Goal: Information Seeking & Learning: Learn about a topic

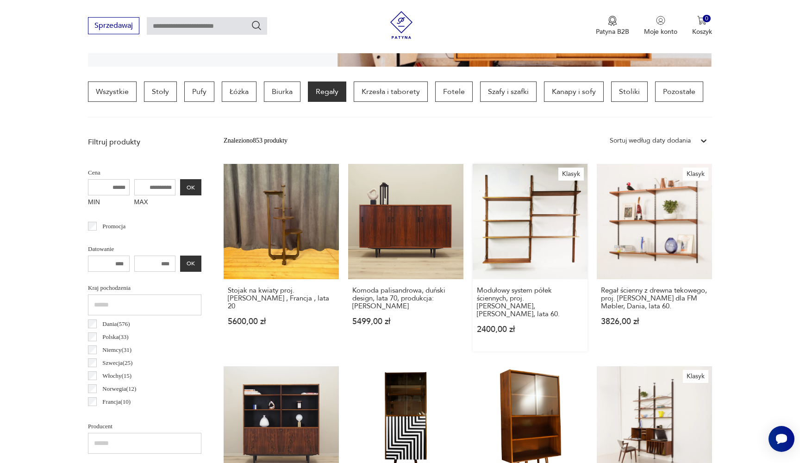
scroll to position [388, 0]
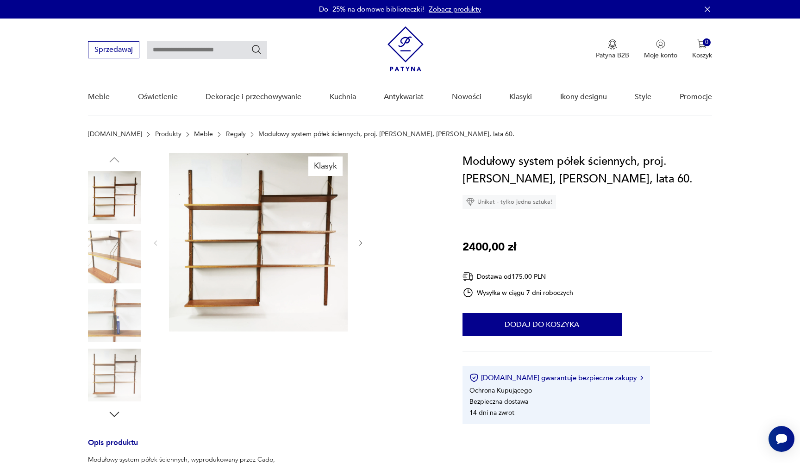
click at [115, 252] on img at bounding box center [114, 257] width 53 height 53
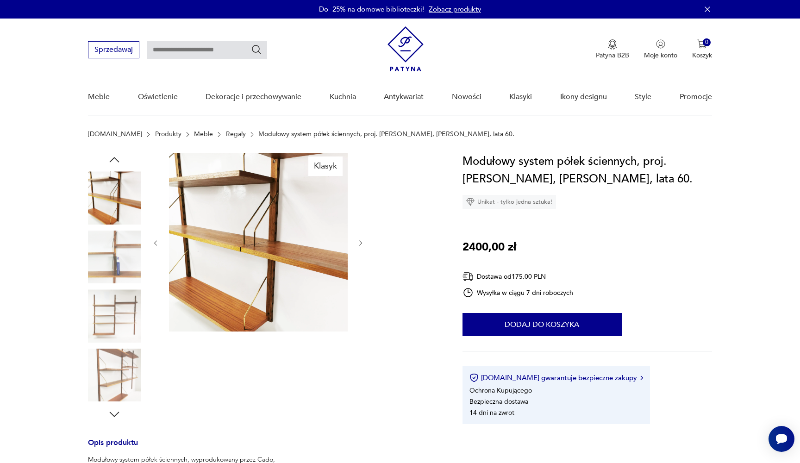
click at [112, 304] on img at bounding box center [114, 315] width 53 height 53
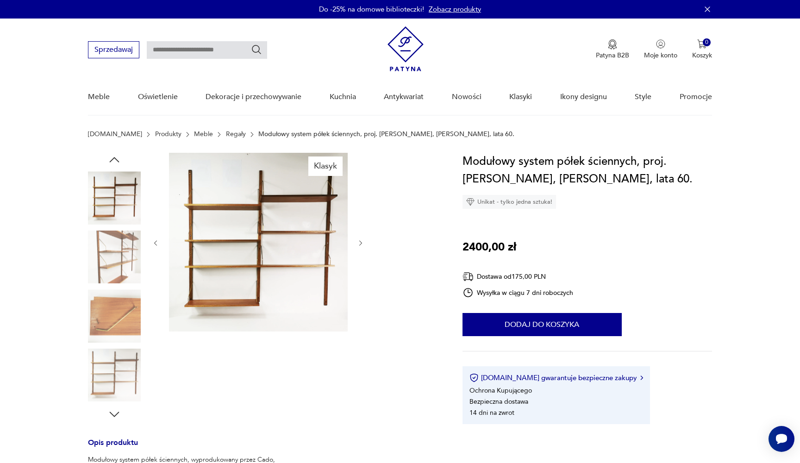
click at [125, 351] on img at bounding box center [114, 375] width 53 height 53
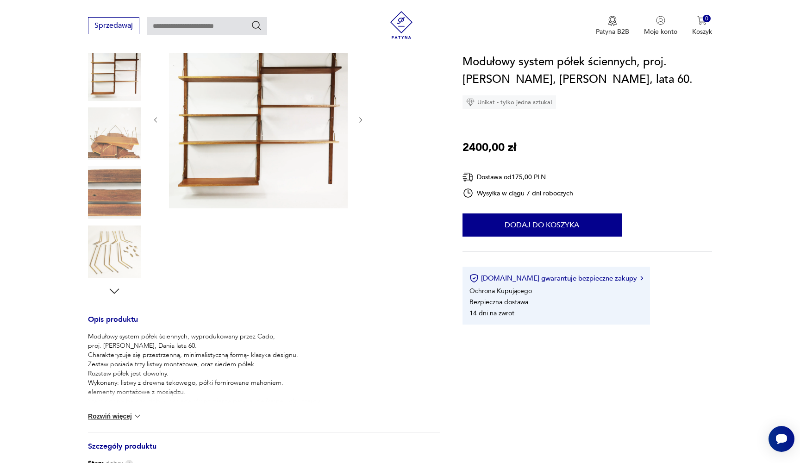
scroll to position [133, 0]
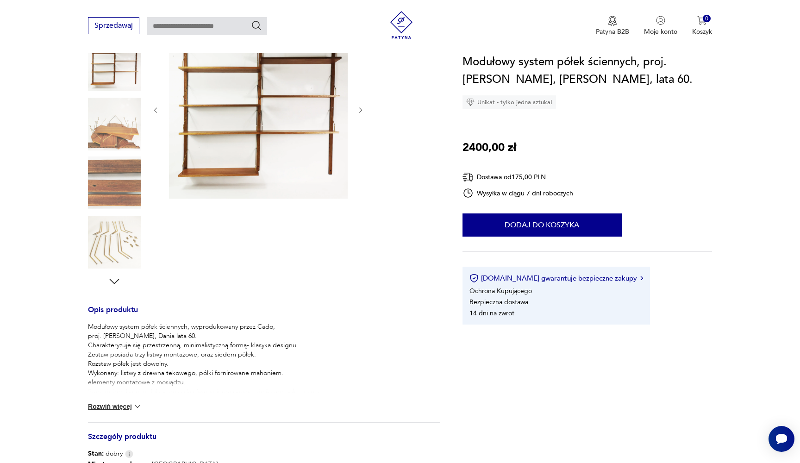
click at [139, 404] on img at bounding box center [137, 406] width 9 height 9
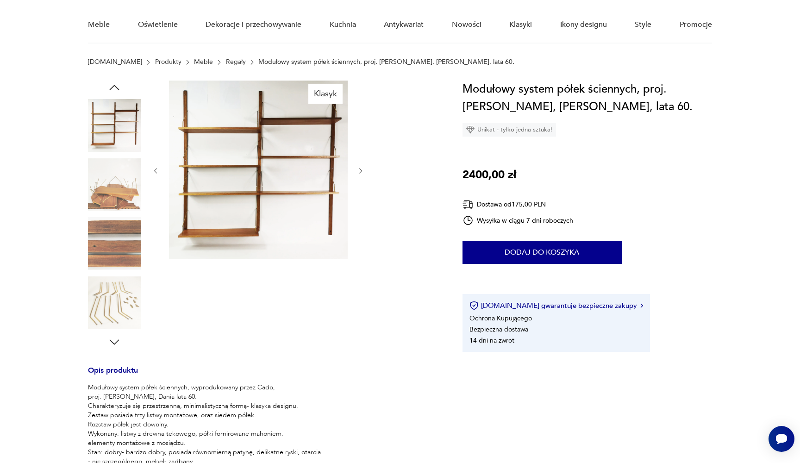
scroll to position [72, 0]
click at [245, 214] on img at bounding box center [258, 170] width 179 height 179
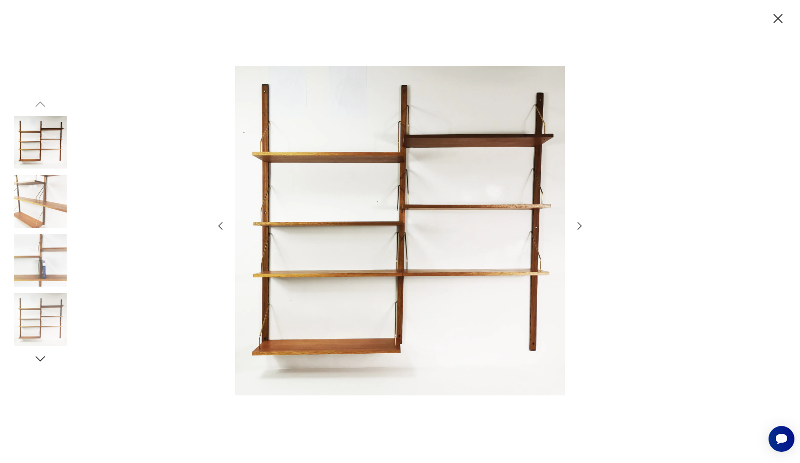
click at [772, 17] on icon "button" at bounding box center [778, 19] width 16 height 16
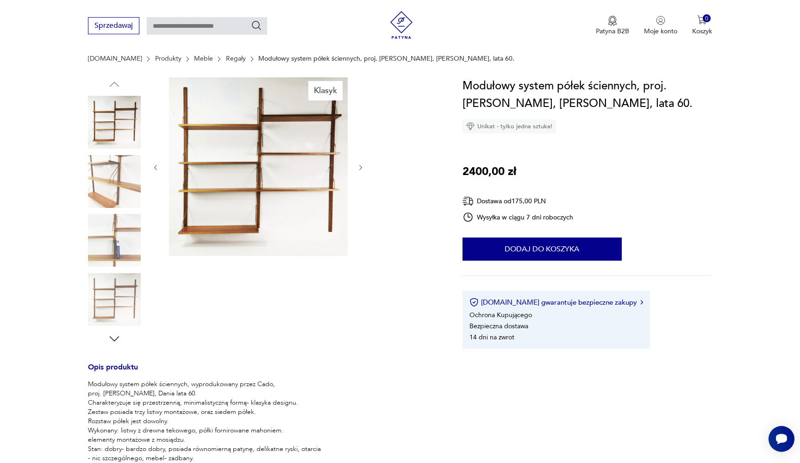
scroll to position [61, 0]
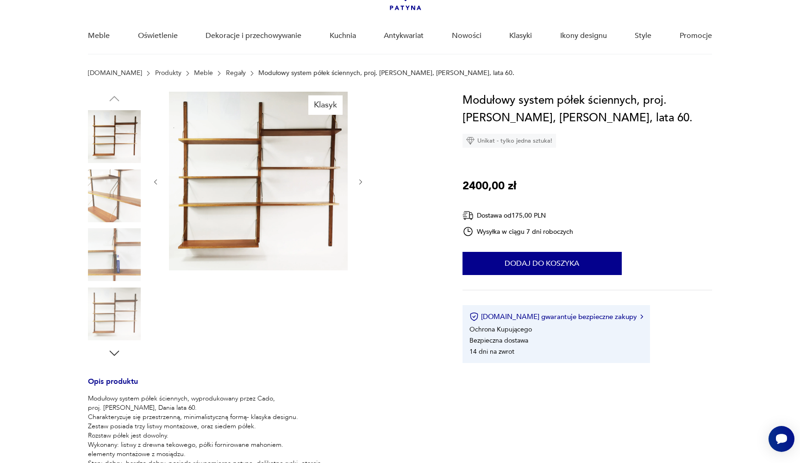
click at [248, 185] on img at bounding box center [258, 181] width 179 height 179
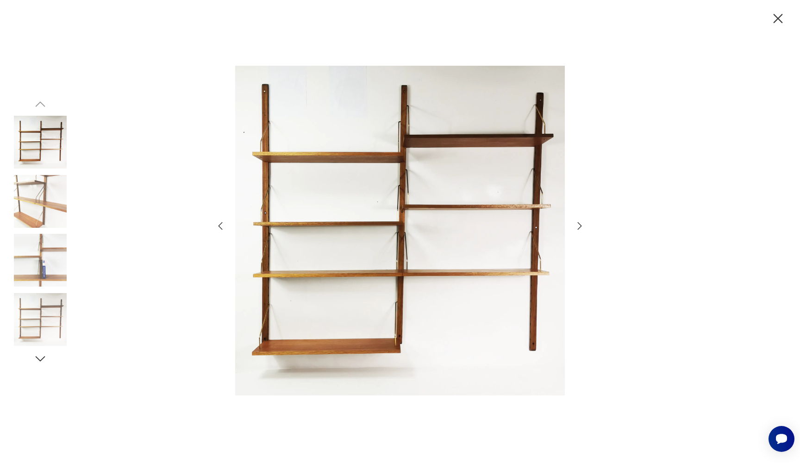
click at [580, 224] on icon "button" at bounding box center [580, 225] width 4 height 7
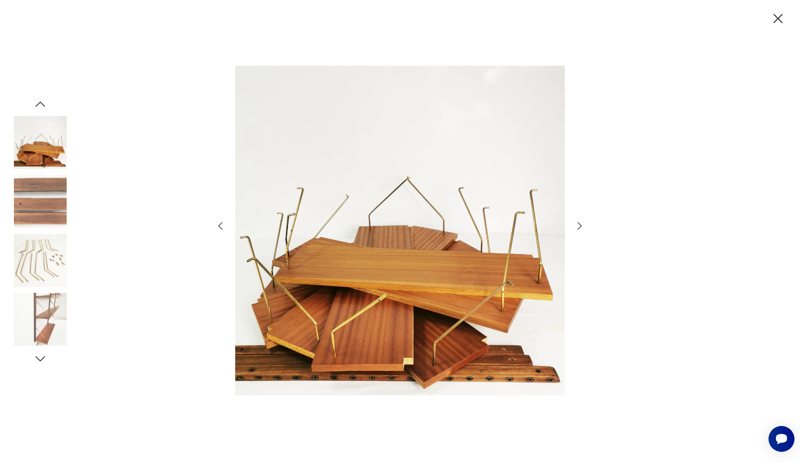
click at [580, 224] on icon "button" at bounding box center [580, 225] width 4 height 7
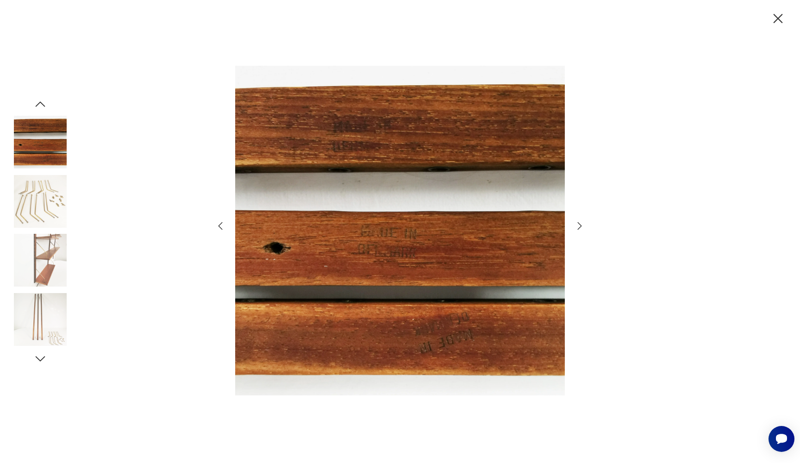
click at [580, 224] on icon "button" at bounding box center [580, 225] width 4 height 7
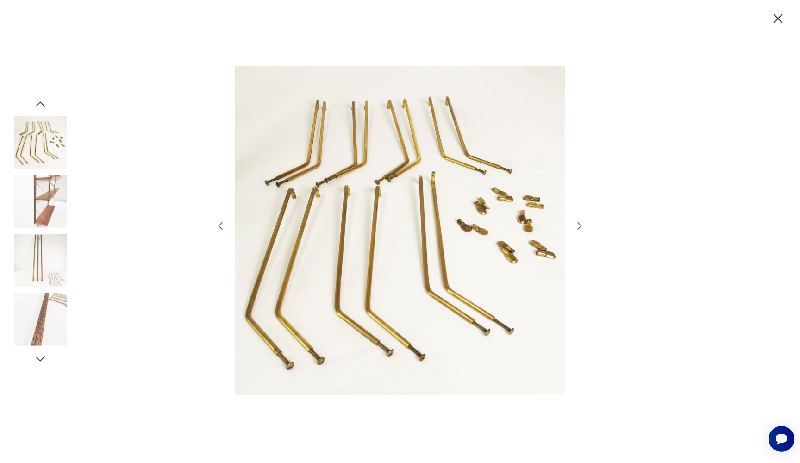
click at [580, 224] on icon "button" at bounding box center [580, 225] width 4 height 7
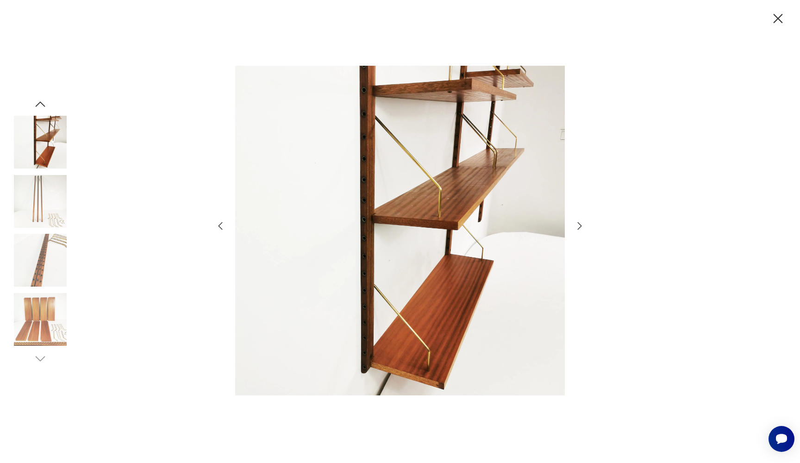
click at [580, 224] on icon "button" at bounding box center [580, 225] width 4 height 7
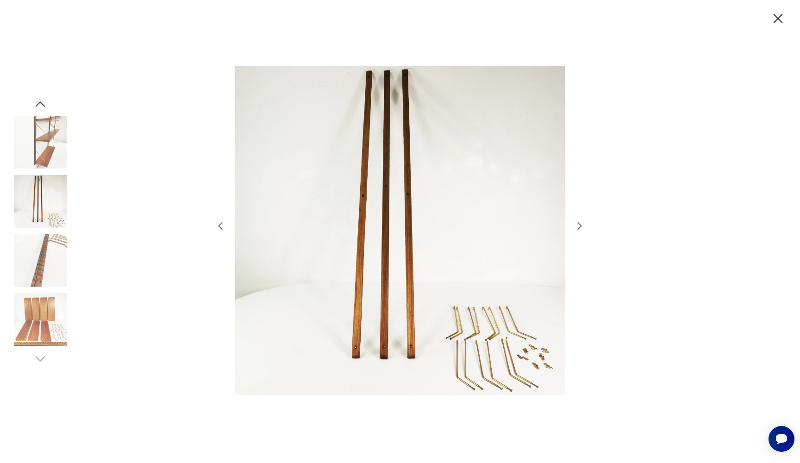
click at [580, 224] on icon "button" at bounding box center [580, 225] width 4 height 7
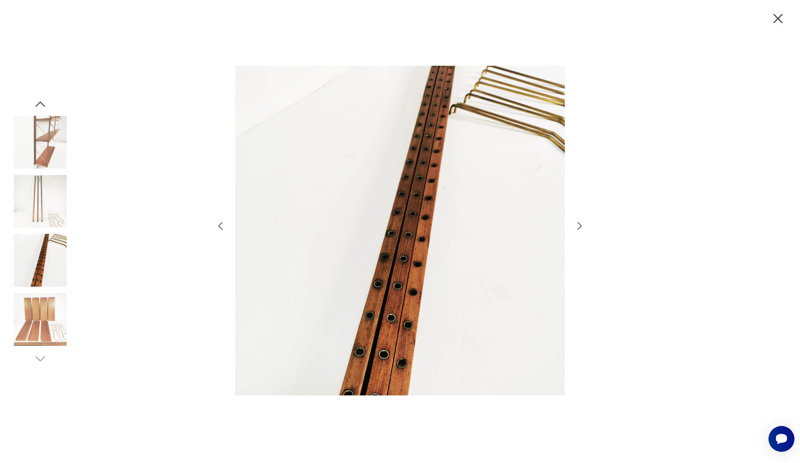
click at [580, 224] on icon "button" at bounding box center [580, 225] width 4 height 7
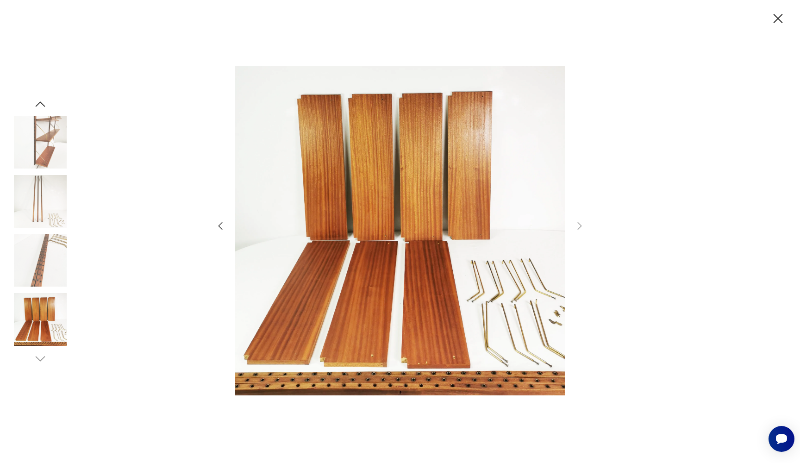
click at [50, 151] on img at bounding box center [40, 142] width 53 height 53
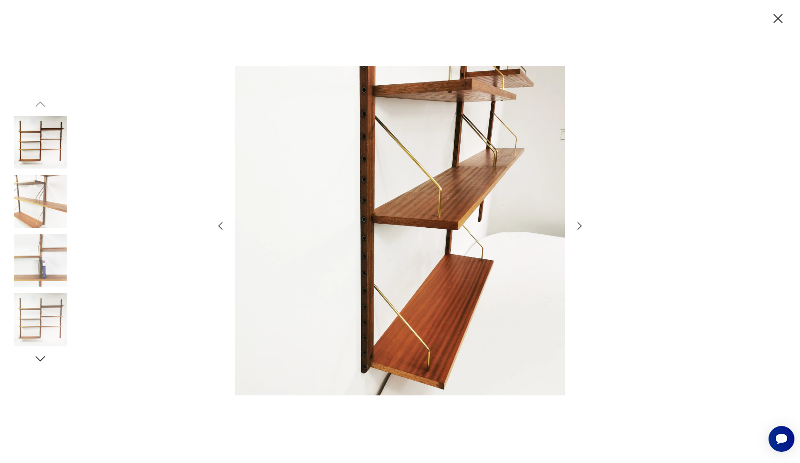
click at [778, 13] on icon "button" at bounding box center [778, 19] width 16 height 16
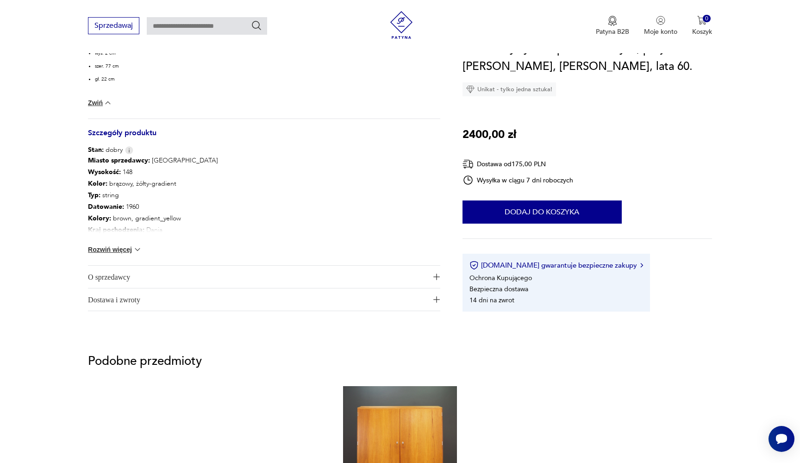
scroll to position [453, 0]
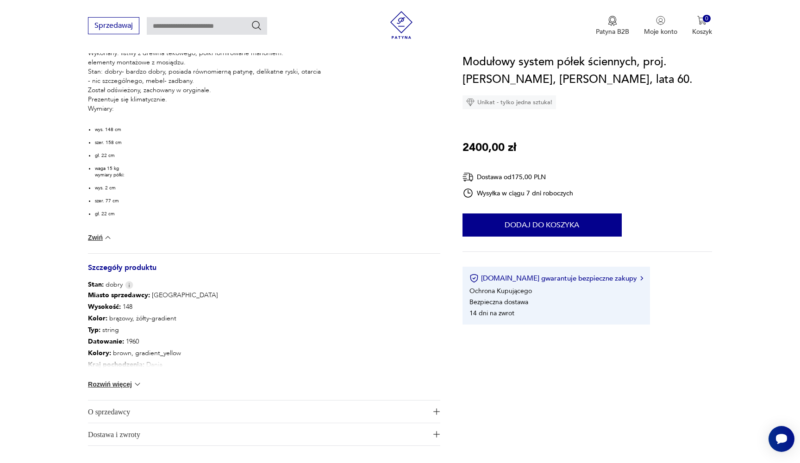
click at [373, 417] on span "O sprzedawcy" at bounding box center [257, 412] width 339 height 22
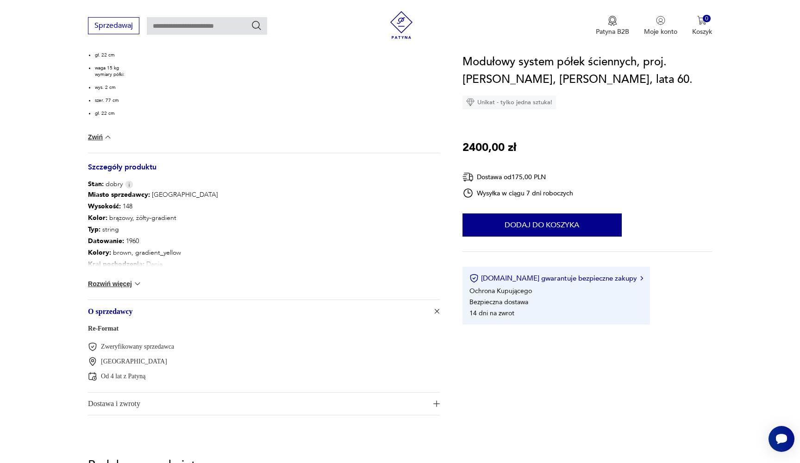
scroll to position [557, 0]
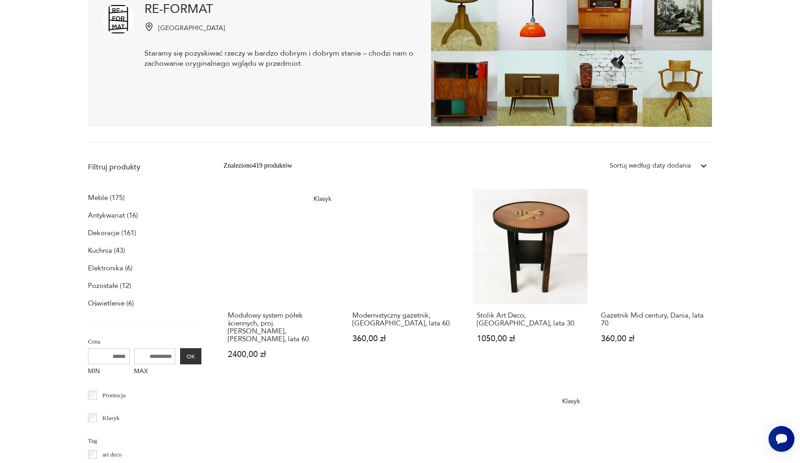
scroll to position [190, 0]
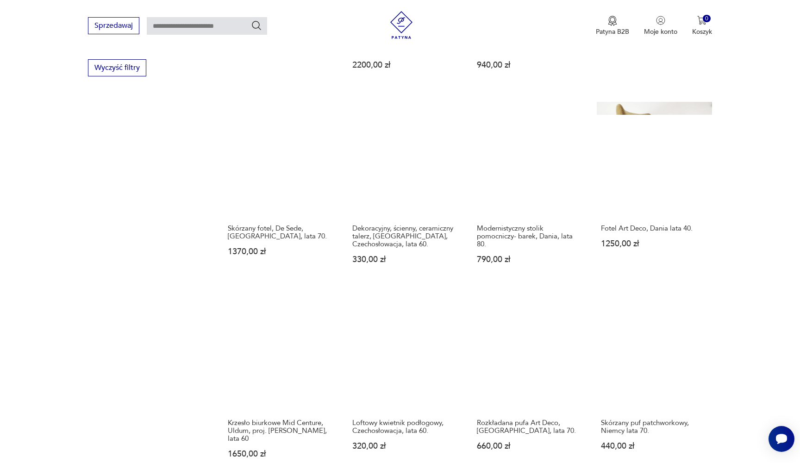
scroll to position [666, 0]
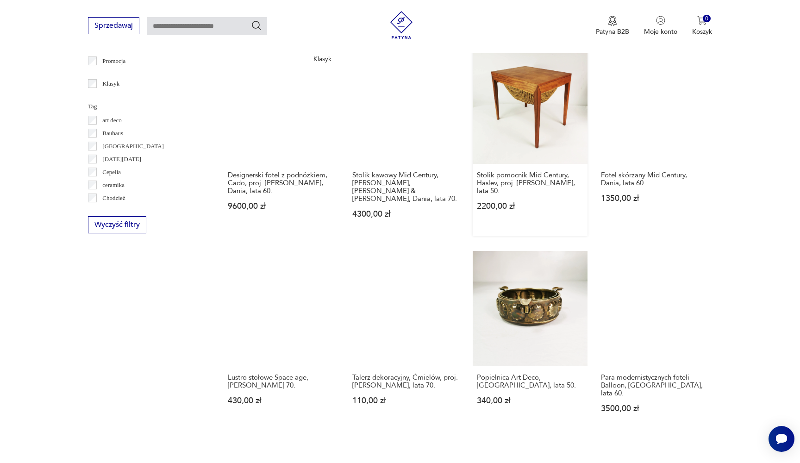
scroll to position [698, 0]
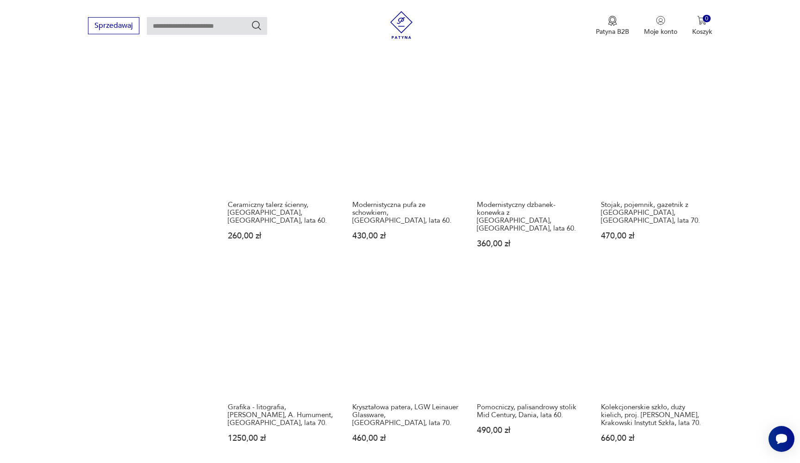
scroll to position [731, 0]
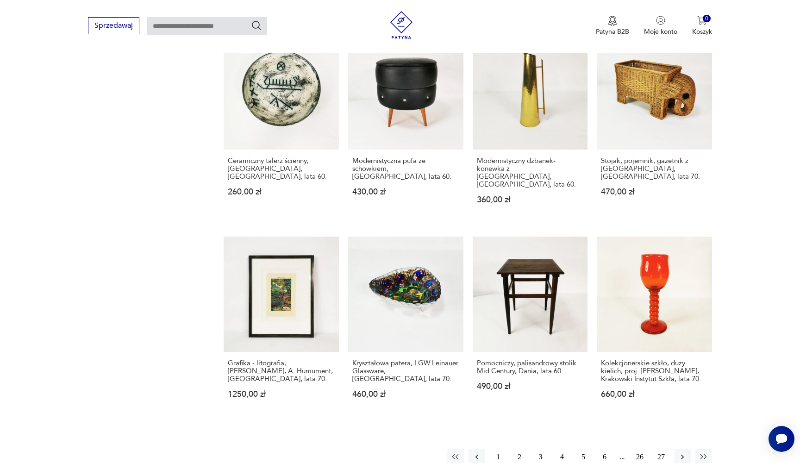
click at [560, 449] on button "4" at bounding box center [562, 457] width 17 height 17
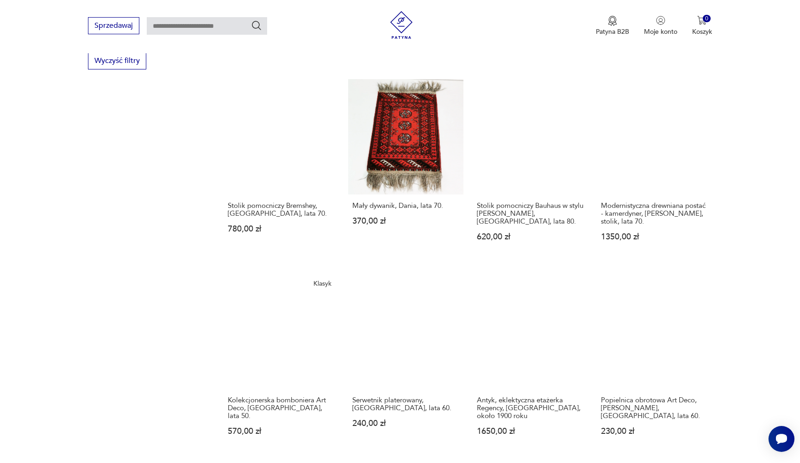
scroll to position [671, 0]
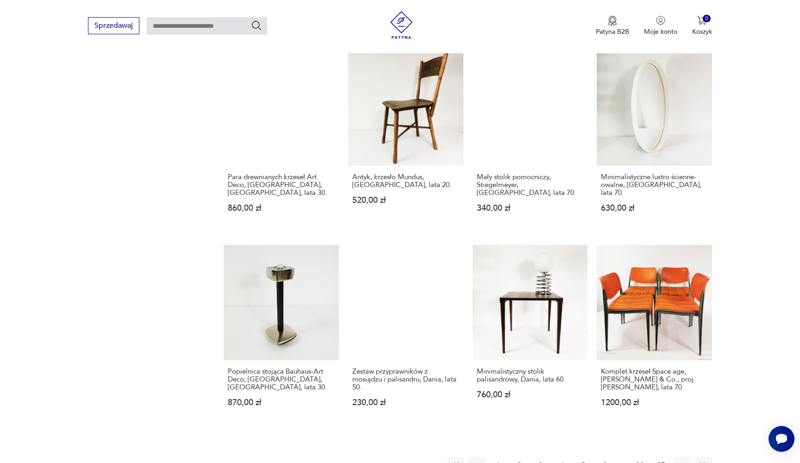
scroll to position [751, 0]
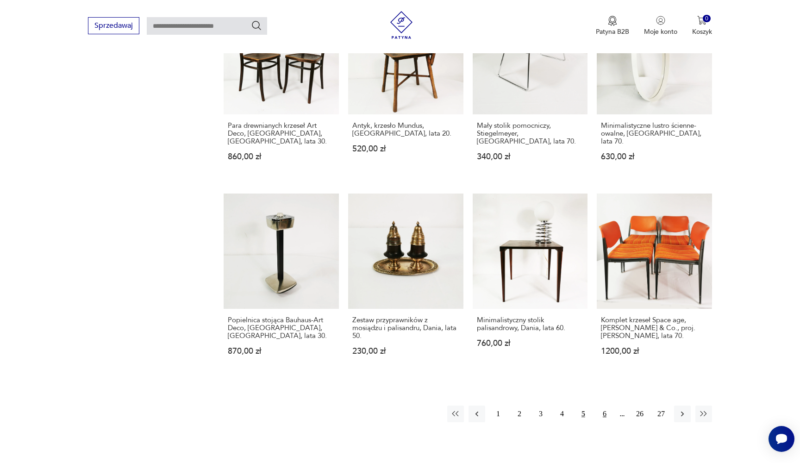
click at [605, 406] on button "6" at bounding box center [604, 414] width 17 height 17
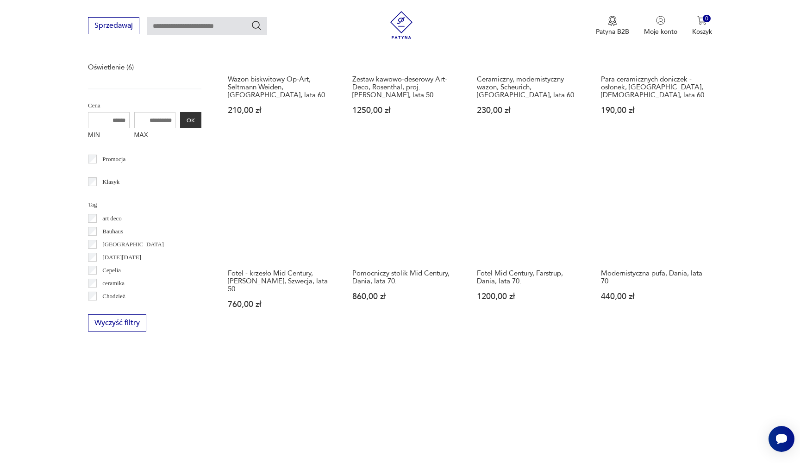
scroll to position [410, 0]
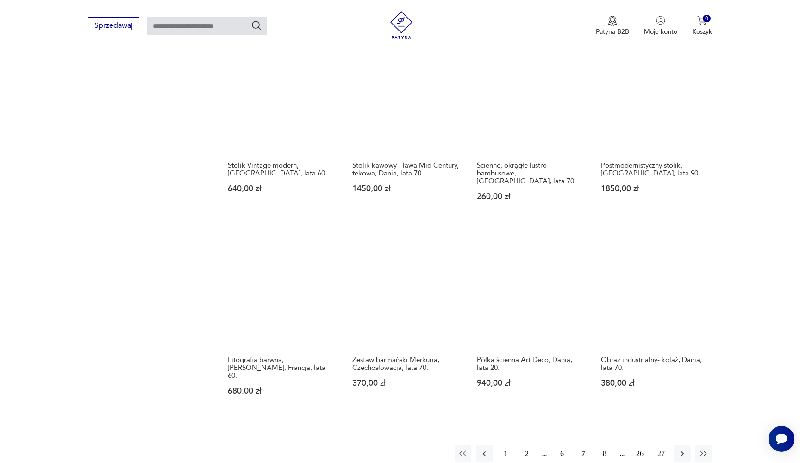
scroll to position [769, 0]
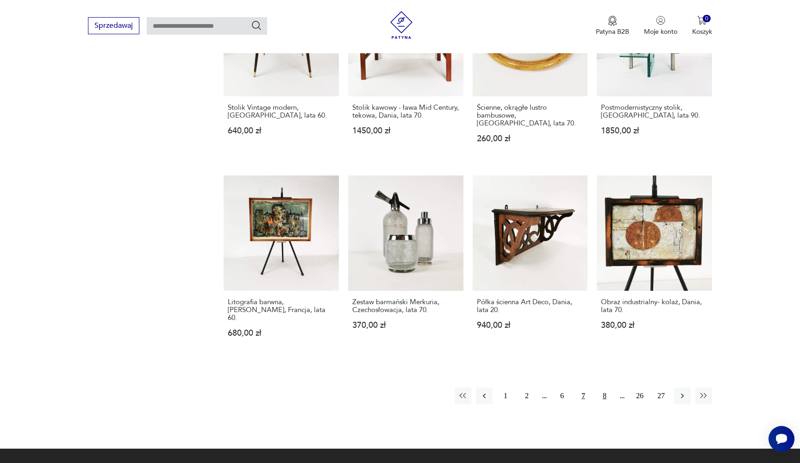
click at [607, 388] on button "8" at bounding box center [604, 396] width 17 height 17
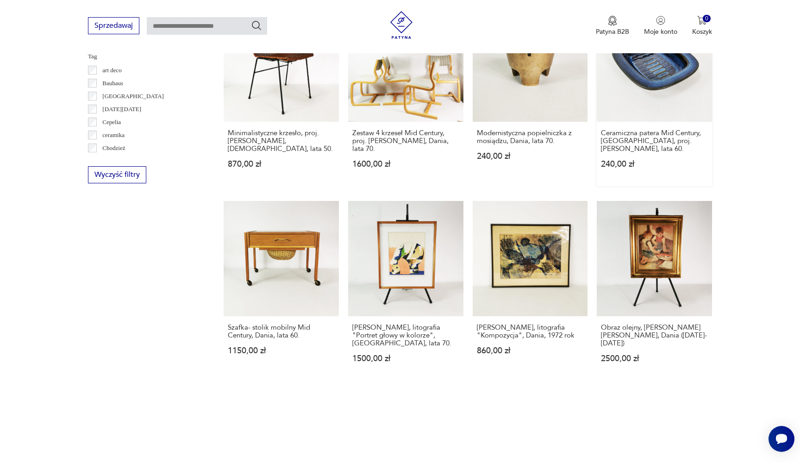
scroll to position [797, 0]
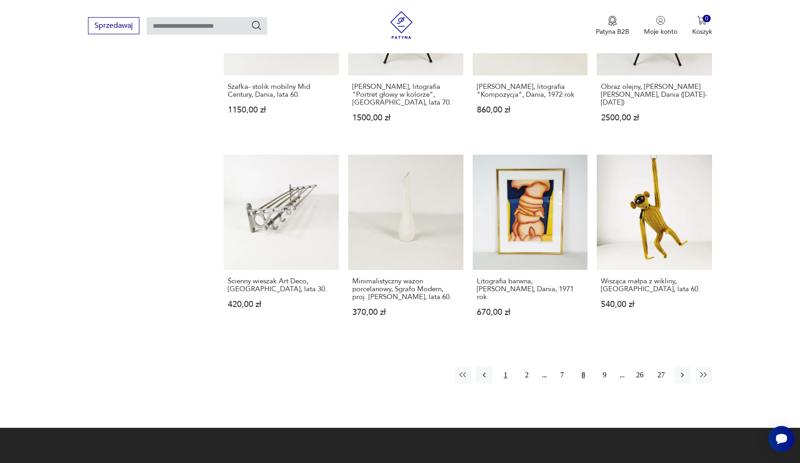
click at [510, 367] on button "1" at bounding box center [505, 375] width 17 height 17
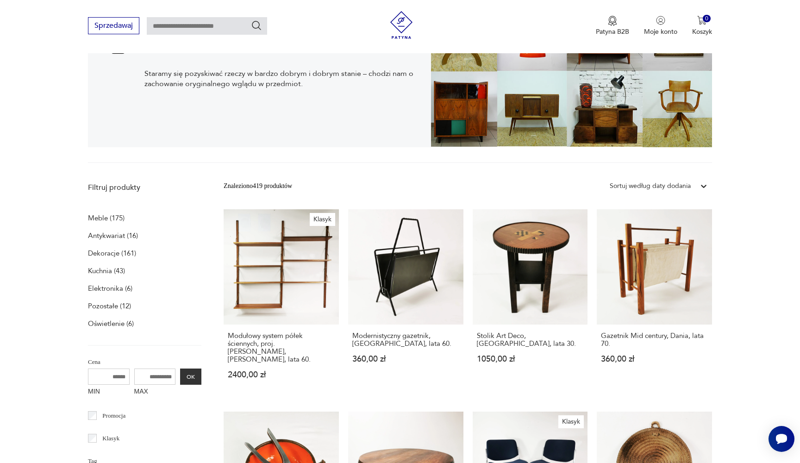
scroll to position [114, 0]
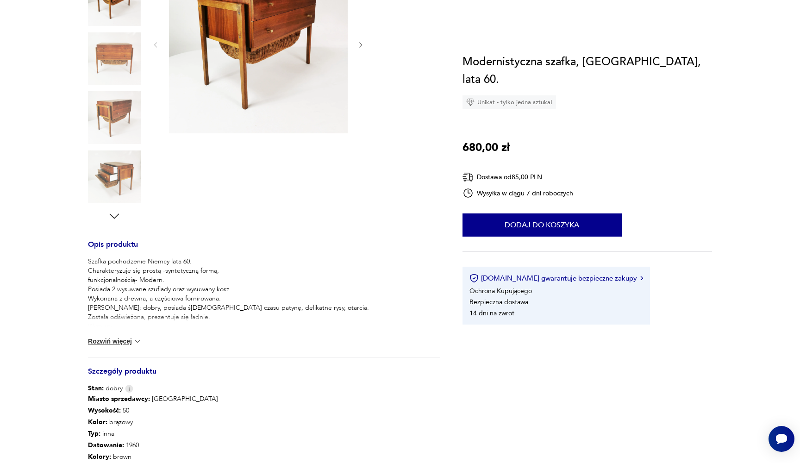
scroll to position [339, 0]
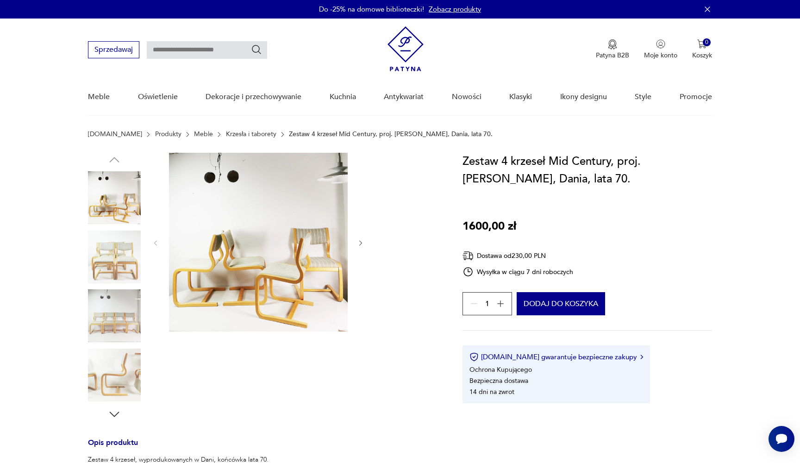
click at [284, 237] on img at bounding box center [258, 242] width 179 height 179
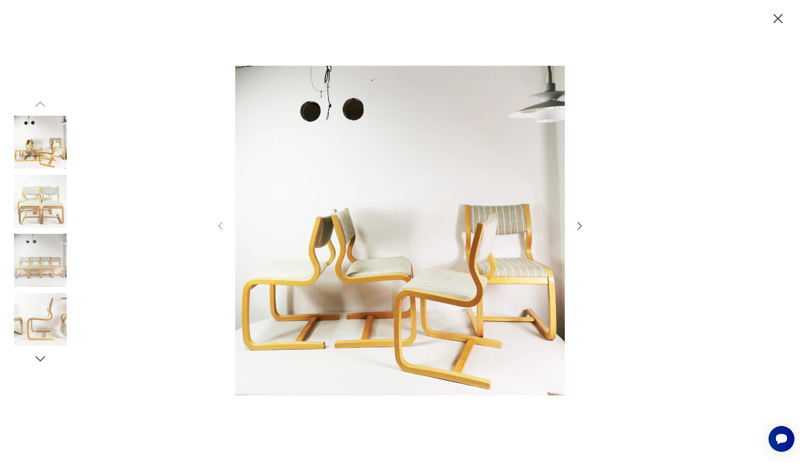
click at [578, 224] on icon "button" at bounding box center [579, 225] width 11 height 11
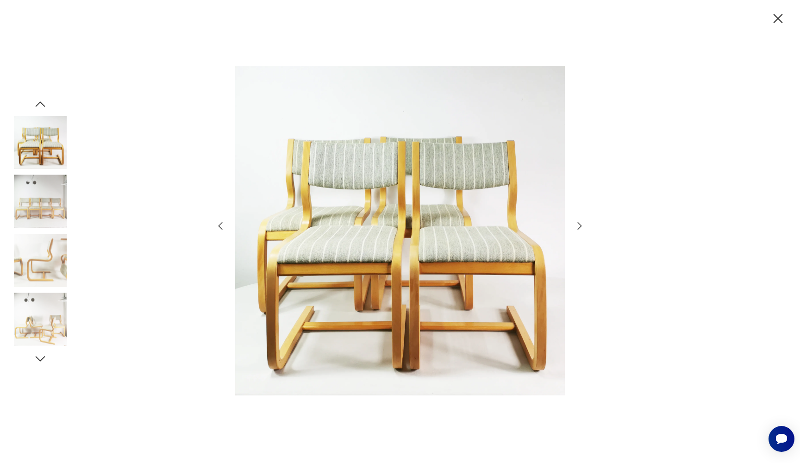
click at [578, 225] on icon "button" at bounding box center [579, 225] width 11 height 11
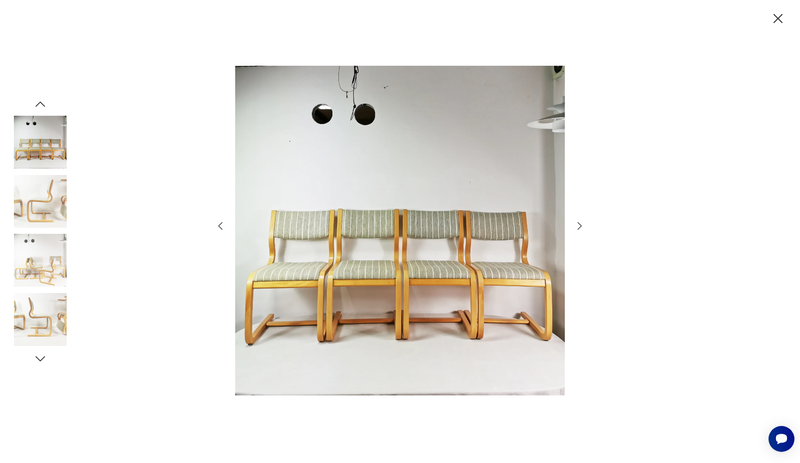
click at [580, 227] on icon "button" at bounding box center [579, 225] width 11 height 11
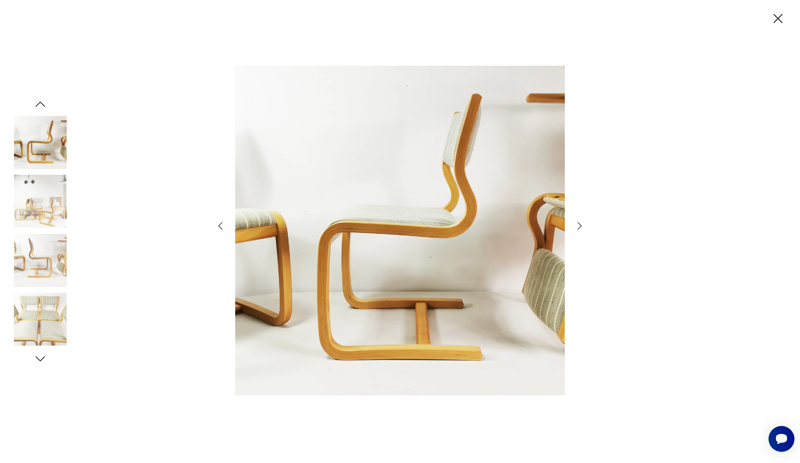
click at [779, 23] on icon "button" at bounding box center [778, 19] width 16 height 16
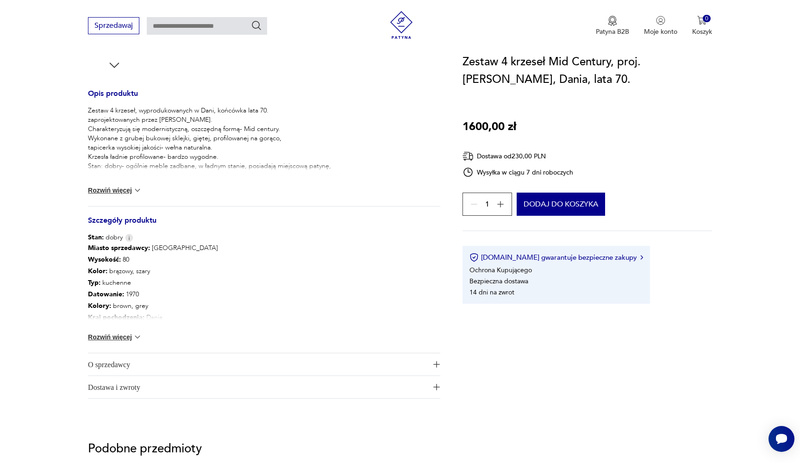
scroll to position [338, 0]
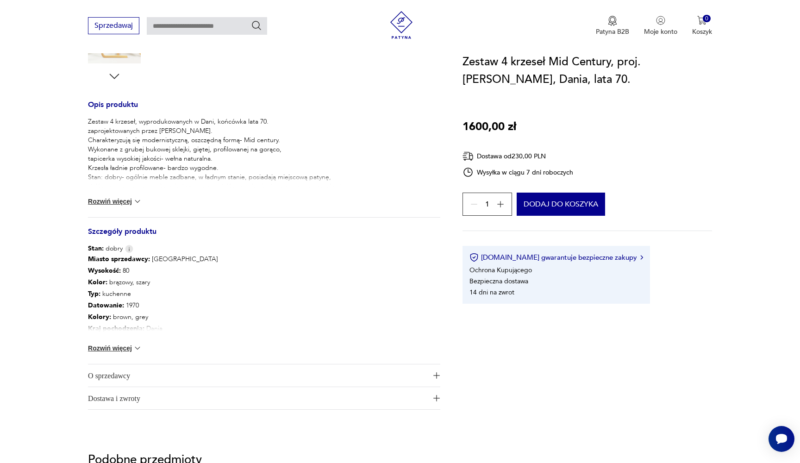
click at [107, 201] on button "Rozwiń więcej" at bounding box center [115, 201] width 54 height 9
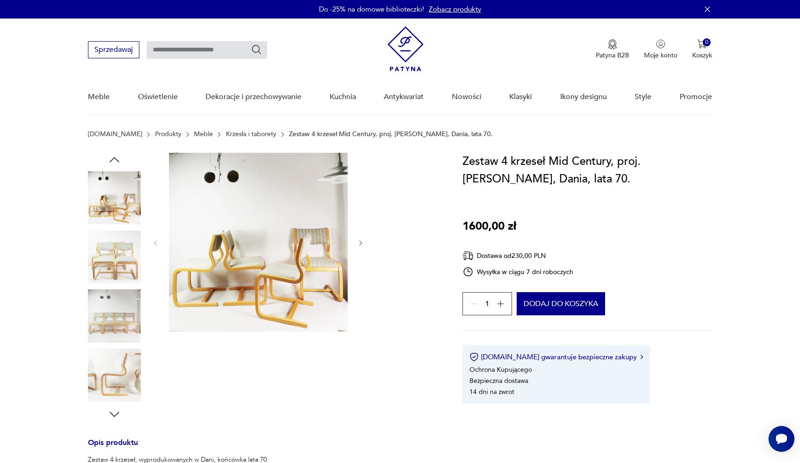
scroll to position [0, 0]
click at [112, 241] on img at bounding box center [114, 257] width 53 height 53
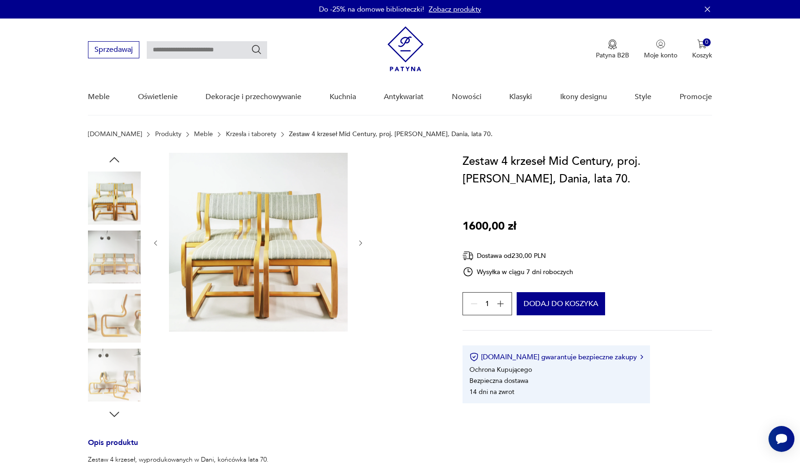
click at [108, 293] on img at bounding box center [114, 315] width 53 height 53
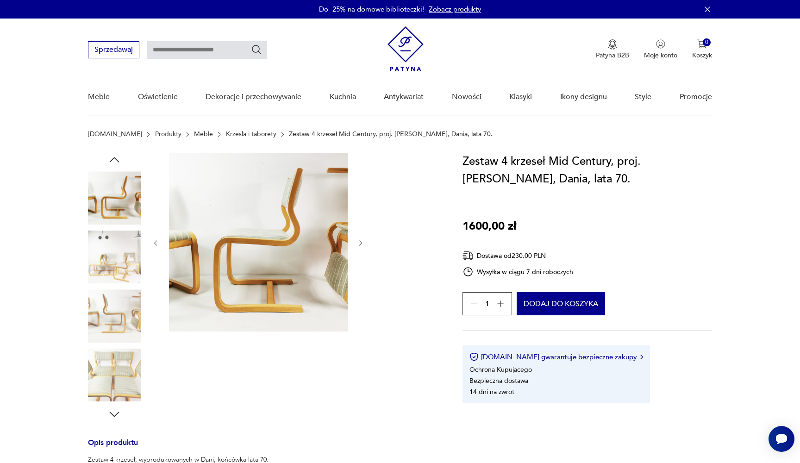
click at [112, 308] on img at bounding box center [114, 315] width 53 height 53
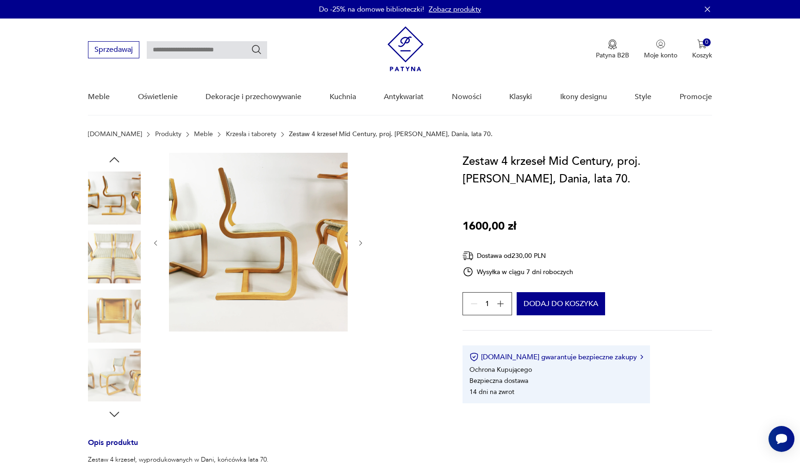
click at [116, 331] on img at bounding box center [114, 315] width 53 height 53
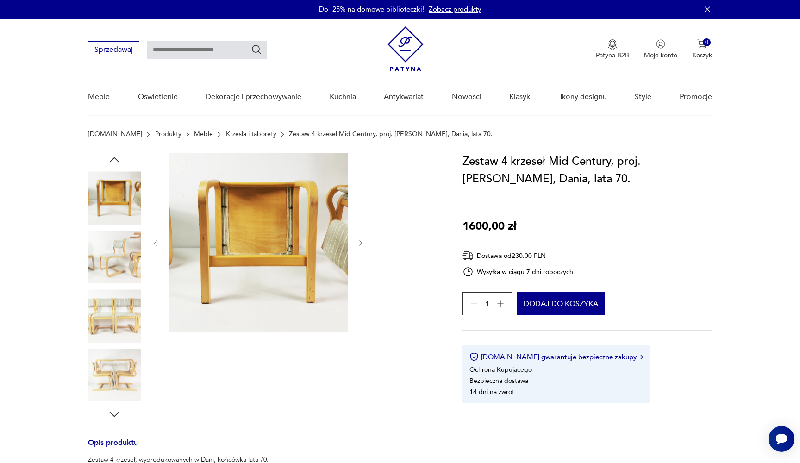
click at [114, 339] on img at bounding box center [114, 315] width 53 height 53
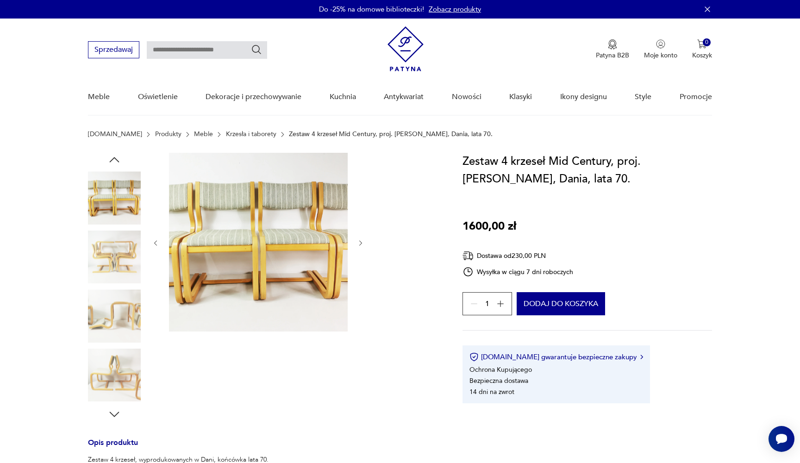
click at [114, 341] on img at bounding box center [114, 315] width 53 height 53
